Goal: Task Accomplishment & Management: Manage account settings

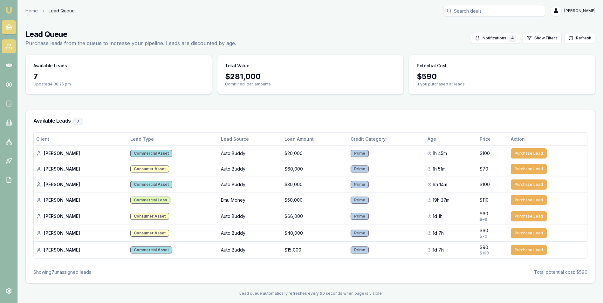
click at [10, 43] on icon at bounding box center [9, 46] width 6 height 6
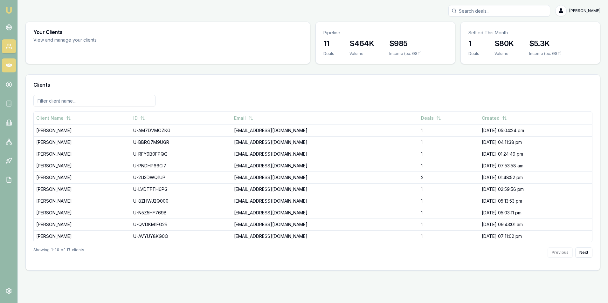
click at [8, 64] on icon at bounding box center [9, 65] width 6 height 6
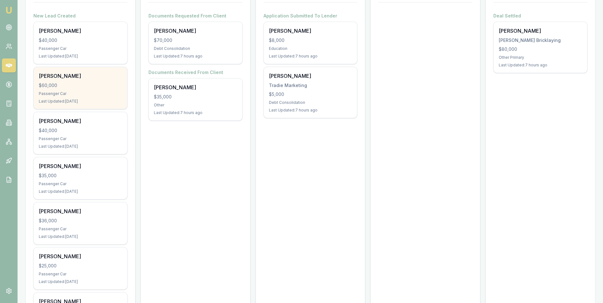
scroll to position [127, 0]
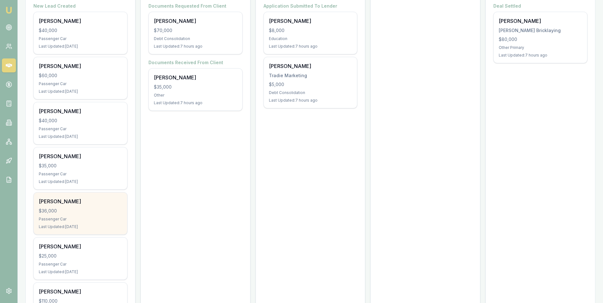
click at [102, 209] on div "$36,000" at bounding box center [80, 211] width 83 height 6
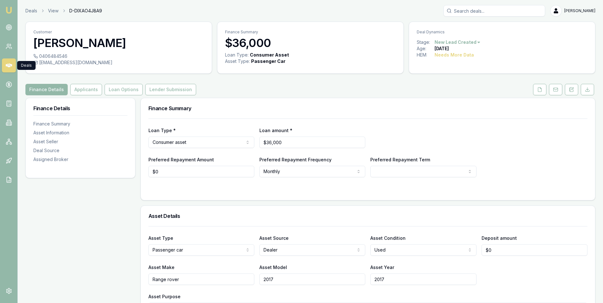
click at [9, 63] on icon at bounding box center [9, 65] width 6 height 6
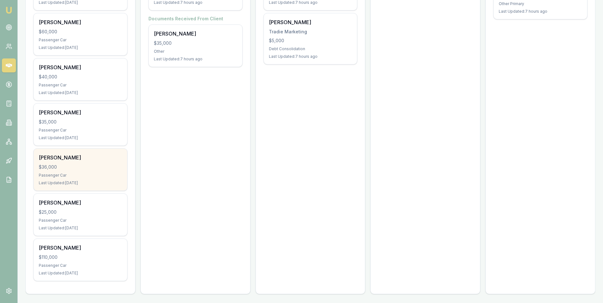
scroll to position [172, 0]
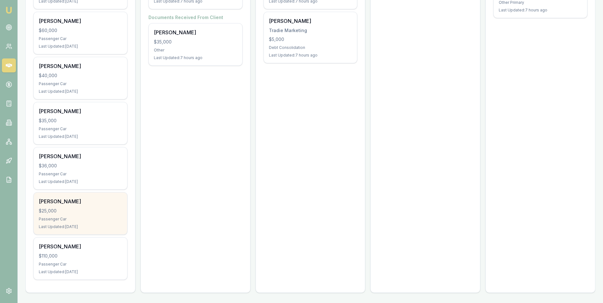
click at [78, 209] on div "$25,000" at bounding box center [80, 211] width 83 height 6
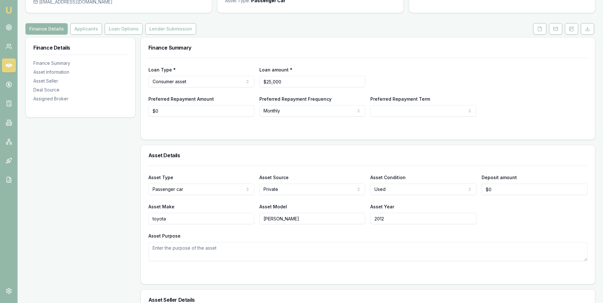
scroll to position [64, 0]
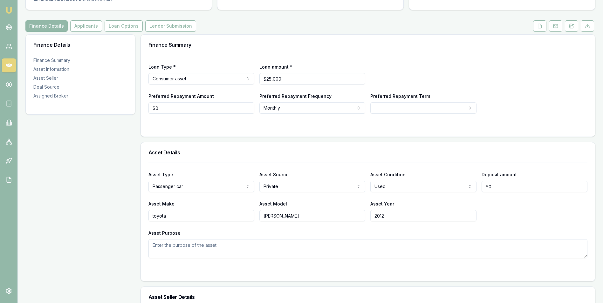
click at [7, 66] on icon at bounding box center [9, 66] width 6 height 4
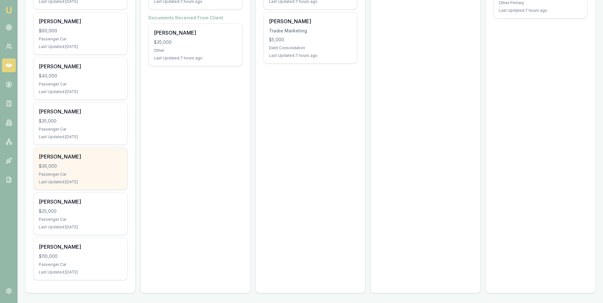
scroll to position [172, 0]
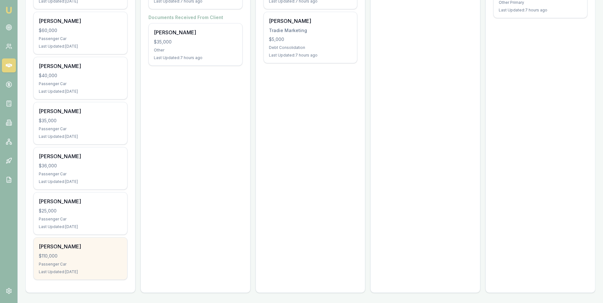
click at [84, 251] on div "Ronald Oviedo $110,000 Passenger Car Last Updated: 29 days ago" at bounding box center [80, 259] width 93 height 42
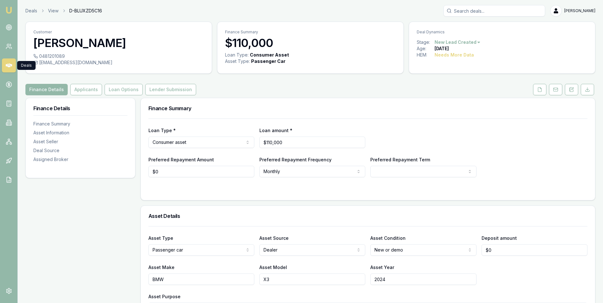
click at [10, 63] on icon at bounding box center [9, 65] width 6 height 6
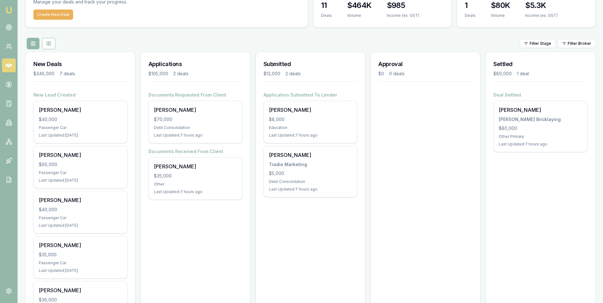
scroll to position [32, 0]
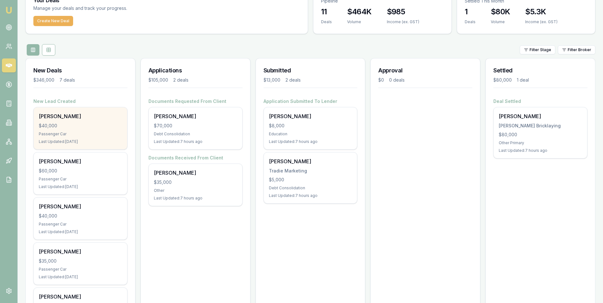
click at [89, 124] on div "$40,000" at bounding box center [80, 126] width 83 height 6
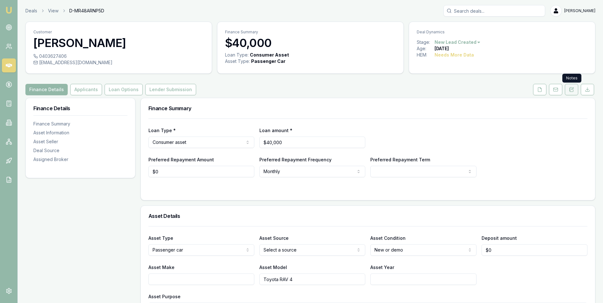
click at [570, 87] on icon at bounding box center [571, 89] width 5 height 5
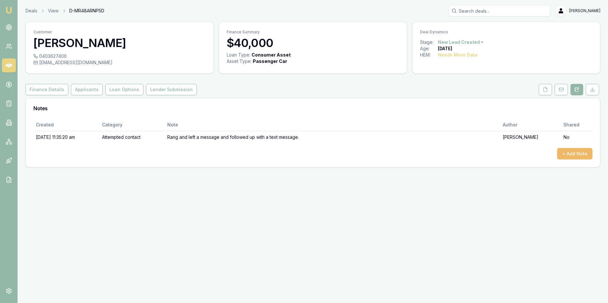
click at [564, 153] on button "+ Add Note" at bounding box center [574, 153] width 35 height 11
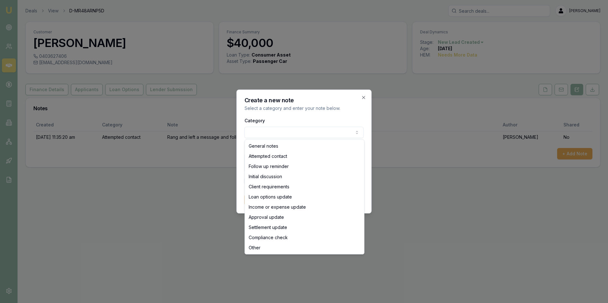
click at [273, 129] on body "Emu Broker Deals View D-MR48ARNP5D Adam Howell Toggle Menu Customer Anita Mcdon…" at bounding box center [304, 151] width 608 height 303
select select "FOLLOW_UP_REMINDER"
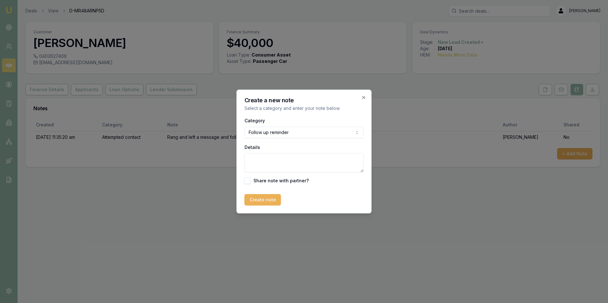
click at [278, 162] on textarea "Details" at bounding box center [303, 162] width 119 height 19
drag, startPoint x: 269, startPoint y: 165, endPoint x: 246, endPoint y: 158, distance: 24.3
click at [246, 158] on textarea "called and left a voice message offering advice and loans" at bounding box center [303, 162] width 119 height 19
type textarea "called and left a voice message offering advice and loans"
click at [264, 197] on button "Create note" at bounding box center [262, 199] width 37 height 11
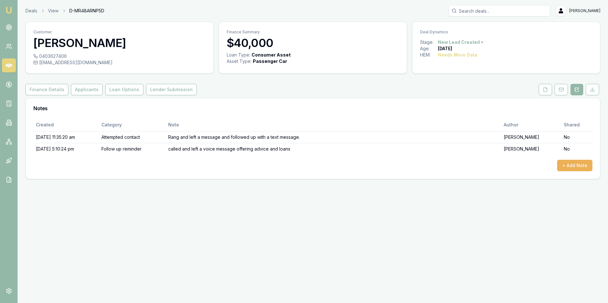
click at [8, 66] on icon at bounding box center [9, 66] width 6 height 4
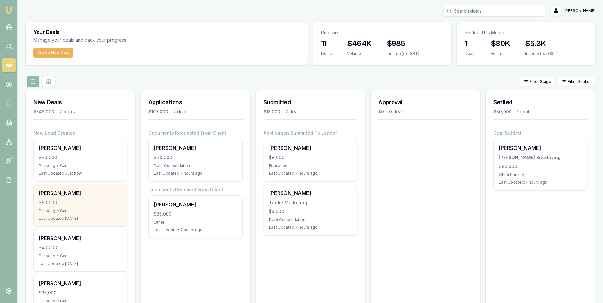
click at [68, 198] on div "Jemma Tidyman $60,000 Passenger Car Last Updated: 2 days ago" at bounding box center [80, 205] width 93 height 42
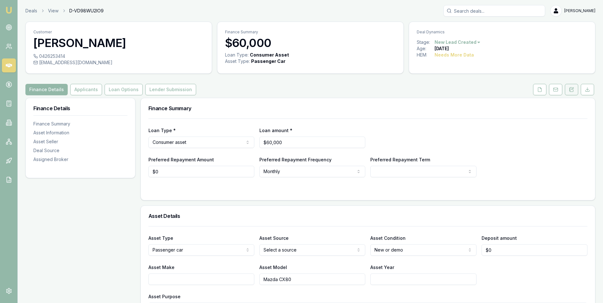
click at [570, 89] on icon at bounding box center [571, 89] width 5 height 5
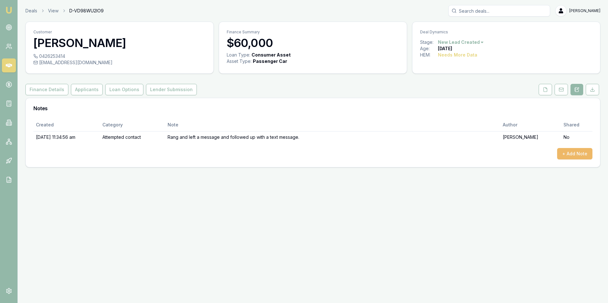
click at [575, 154] on button "+ Add Note" at bounding box center [574, 153] width 35 height 11
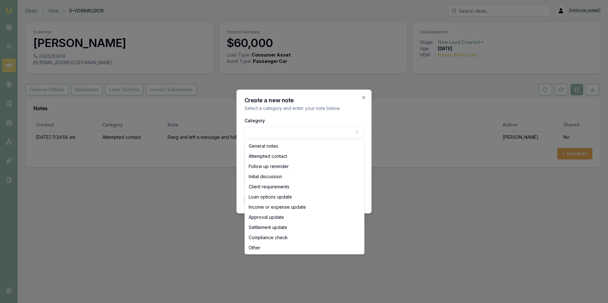
click at [279, 129] on body "Emu Broker Deals View D-VD98WU2IO9 Adam Howell Toggle Menu Customer Jemma Tidym…" at bounding box center [304, 151] width 608 height 303
select select "FOLLOW_UP_REMINDER"
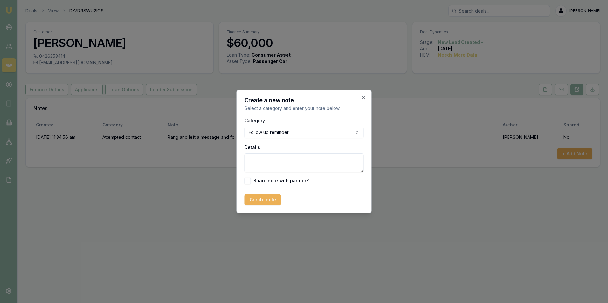
click at [262, 160] on textarea "Details" at bounding box center [303, 162] width 119 height 19
paste textarea "called and left a voice message offering advice and loans"
type textarea "called and left a voice message offering advice and loans"
click at [267, 199] on button "Create note" at bounding box center [262, 199] width 37 height 11
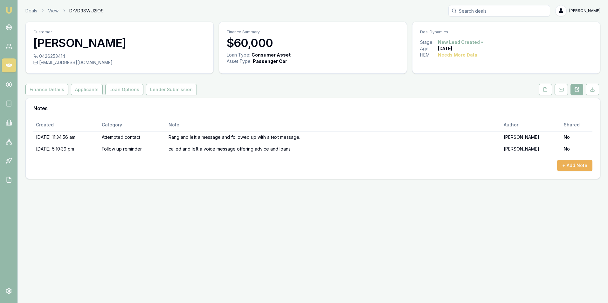
click at [9, 65] on icon at bounding box center [9, 65] width 6 height 6
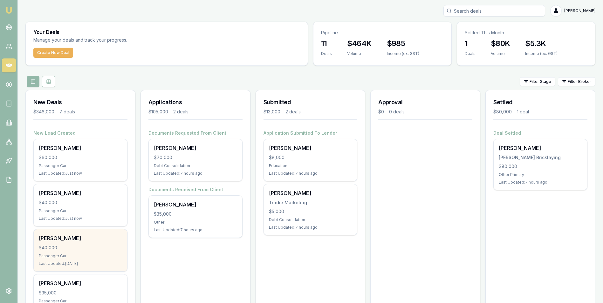
click at [84, 241] on div "Nick Steen" at bounding box center [80, 239] width 83 height 8
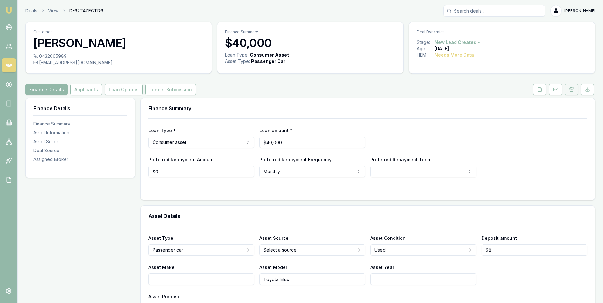
click at [571, 88] on icon at bounding box center [571, 89] width 5 height 5
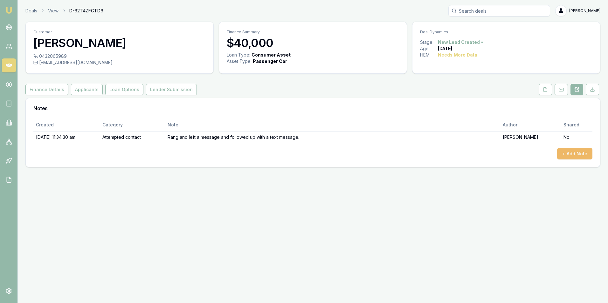
click at [568, 153] on button "+ Add Note" at bounding box center [574, 153] width 35 height 11
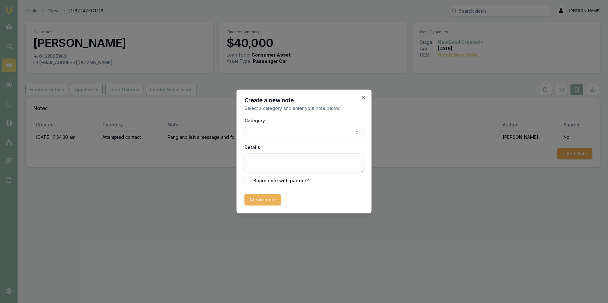
click at [255, 133] on body "Emu Broker Deals View D-62T4ZFGTD6 [PERSON_NAME] Toggle Menu Customer [PERSON_N…" at bounding box center [304, 151] width 608 height 303
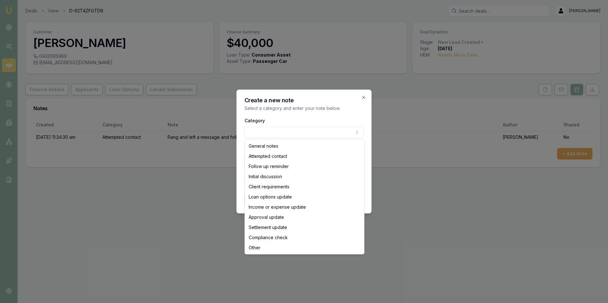
select select "FOLLOW_UP_REMINDER"
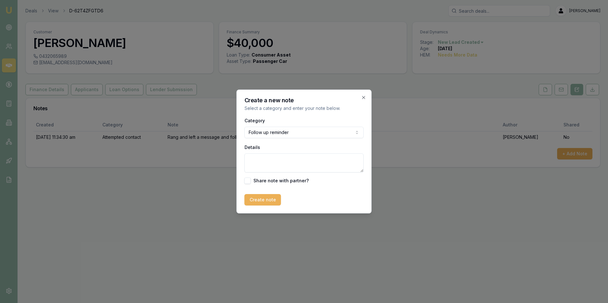
click at [266, 161] on textarea "Details" at bounding box center [303, 162] width 119 height 19
paste textarea "called and left a voice message offering advice and loans"
type textarea "called and left a voice message offering advice and loans"
click at [275, 196] on button "Create note" at bounding box center [262, 199] width 37 height 11
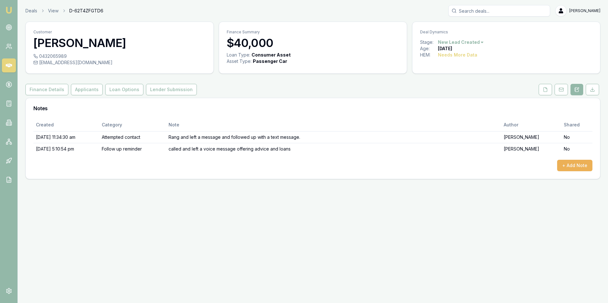
click at [6, 65] on icon at bounding box center [9, 66] width 6 height 4
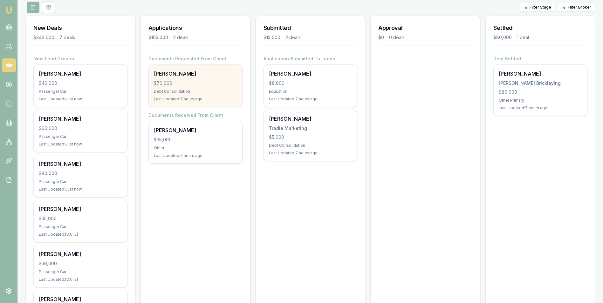
scroll to position [95, 0]
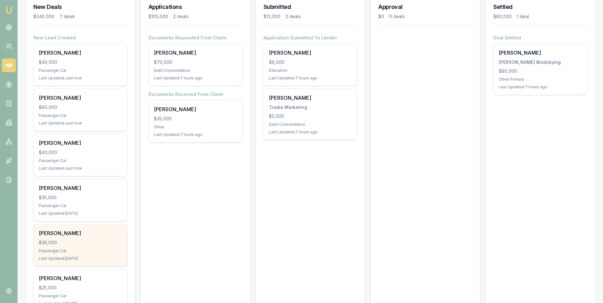
click at [86, 236] on div "[PERSON_NAME]" at bounding box center [80, 233] width 83 height 8
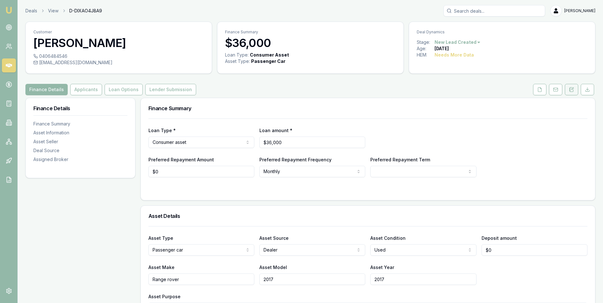
click at [572, 91] on icon at bounding box center [571, 89] width 5 height 5
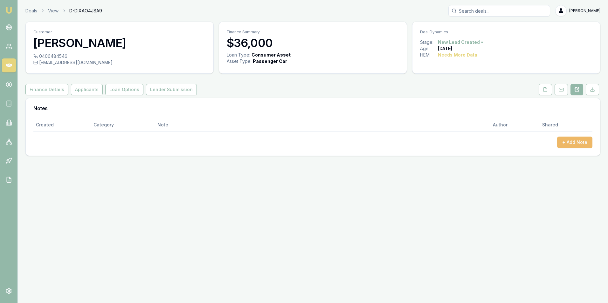
click at [566, 140] on button "+ Add Note" at bounding box center [574, 142] width 35 height 11
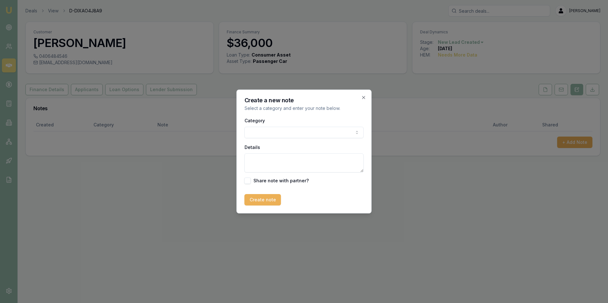
click at [307, 132] on body "Emu Broker Deals View D-DIXAO4J8A9 Adam Howell Toggle Menu Customer Rohit Chilu…" at bounding box center [304, 151] width 608 height 303
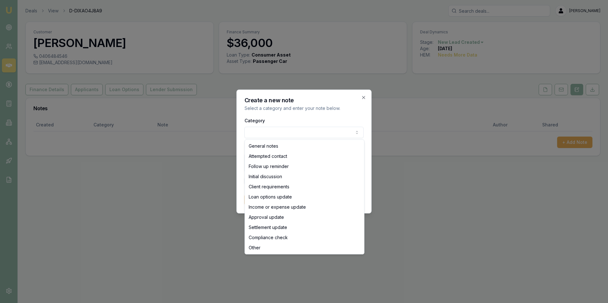
select select "FOLLOW_UP_REMINDER"
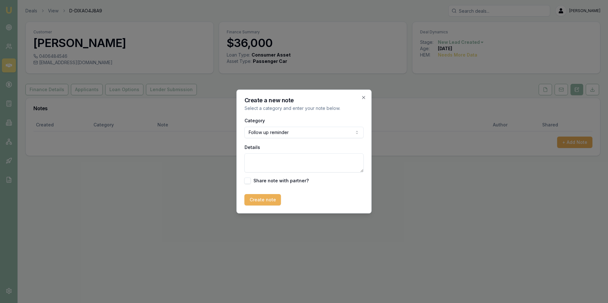
click at [259, 157] on textarea "Details" at bounding box center [303, 162] width 119 height 19
paste textarea "called and left a voice message offering advice and loans"
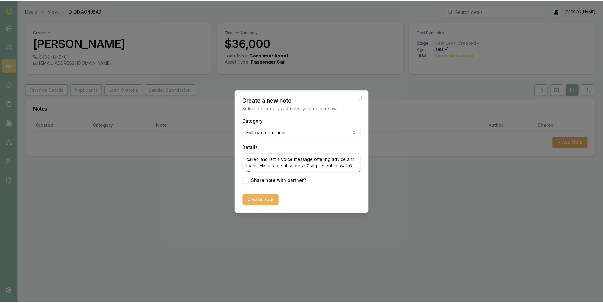
scroll to position [3, 0]
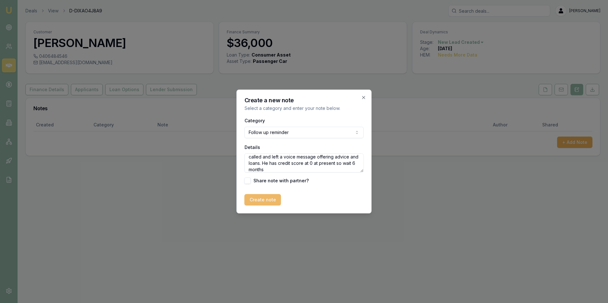
type textarea "called and left a voice message offering advice and loans. He has credit score …"
click at [258, 199] on button "Create note" at bounding box center [262, 199] width 37 height 11
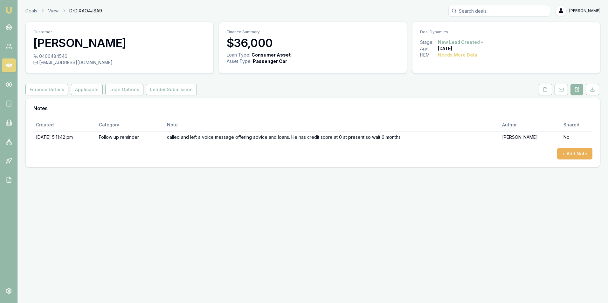
click at [8, 64] on icon at bounding box center [9, 65] width 6 height 6
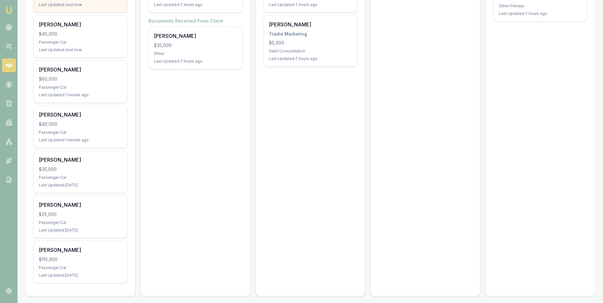
scroll to position [172, 0]
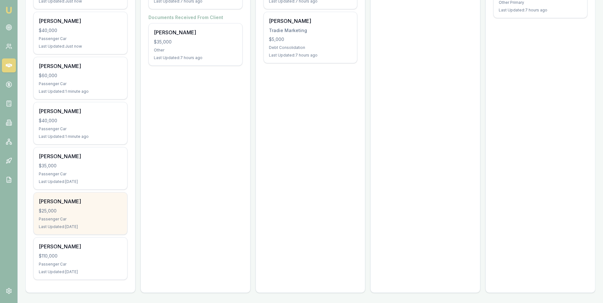
click at [93, 208] on div "$25,000" at bounding box center [80, 211] width 83 height 6
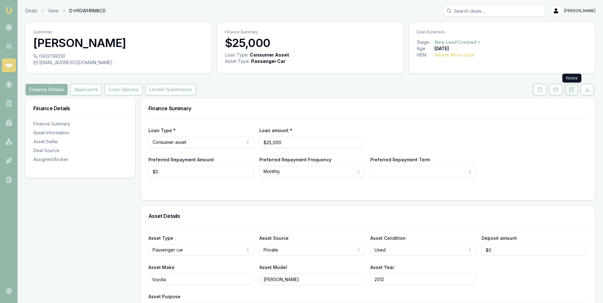
click at [572, 91] on icon at bounding box center [571, 89] width 5 height 5
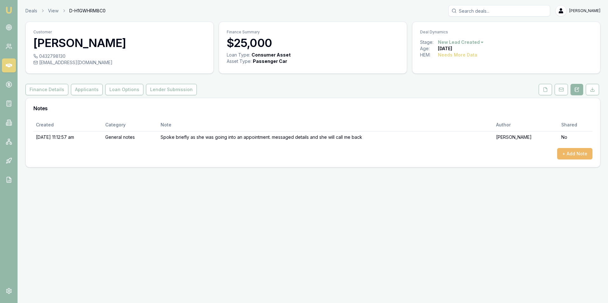
click at [563, 151] on button "+ Add Note" at bounding box center [574, 153] width 35 height 11
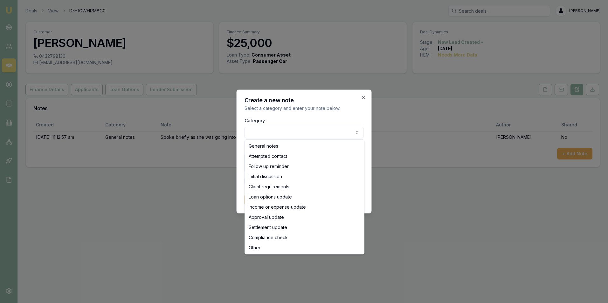
click at [277, 133] on body "Emu Broker Deals View D-H1GWHRM8C0 Adam Howell Toggle Menu Customer adriana tri…" at bounding box center [304, 151] width 608 height 303
select select "FOLLOW_UP_REMINDER"
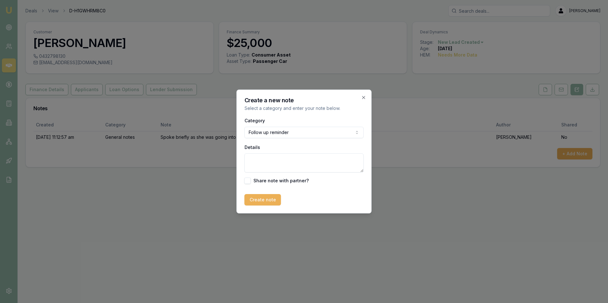
click at [252, 159] on textarea "Details" at bounding box center [303, 162] width 119 height 19
paste textarea "called and left a voice message offering advice and loans"
type textarea "called and left a voice message offering advice and loans"
click at [266, 199] on button "Create note" at bounding box center [262, 199] width 37 height 11
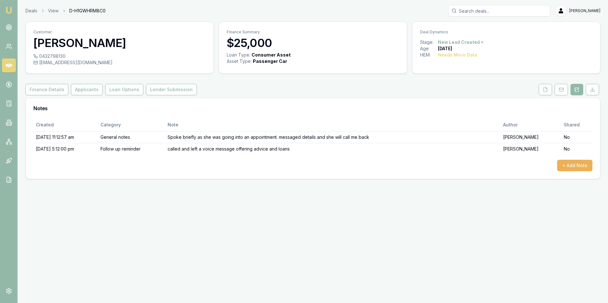
click at [7, 65] on icon at bounding box center [9, 66] width 6 height 4
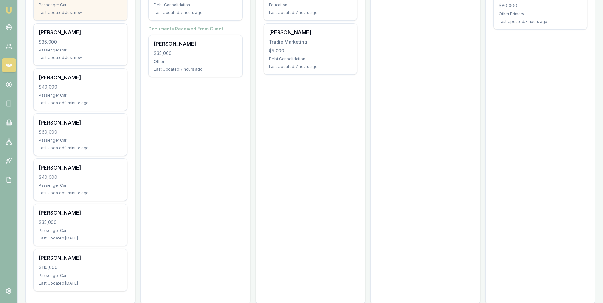
scroll to position [172, 0]
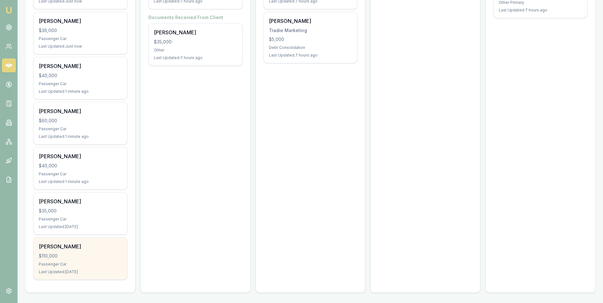
click at [83, 253] on div "$110,000" at bounding box center [80, 256] width 83 height 6
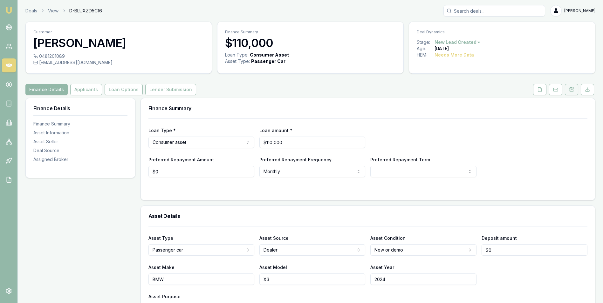
click at [570, 89] on icon at bounding box center [571, 89] width 5 height 5
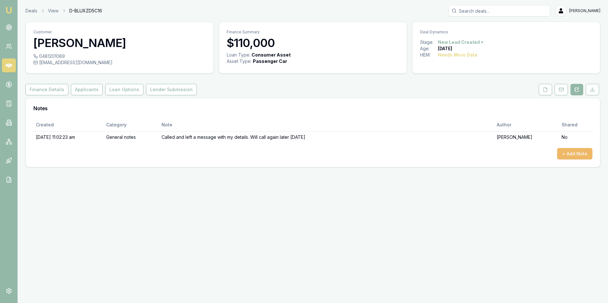
click at [566, 151] on button "+ Add Note" at bounding box center [574, 153] width 35 height 11
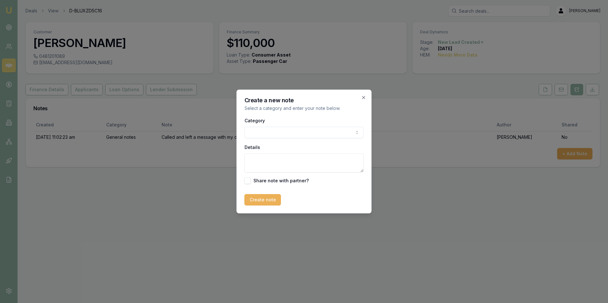
click at [266, 134] on body "Emu Broker Deals View D-BLUXZD5C16 [PERSON_NAME] Toggle Menu Customer [PERSON_N…" at bounding box center [304, 151] width 608 height 303
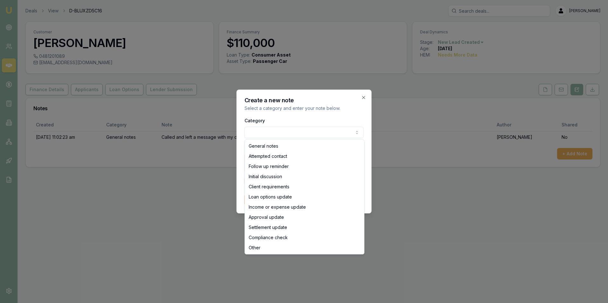
select select "FOLLOW_UP_REMINDER"
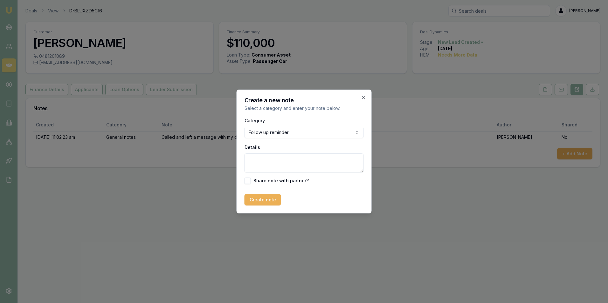
click at [265, 159] on textarea "Details" at bounding box center [303, 162] width 119 height 19
paste textarea "called and left a voice message offering advice and loans"
type textarea "called and left a voice message offering advice and loans"
click at [269, 201] on button "Create note" at bounding box center [262, 199] width 37 height 11
